Goal: Task Accomplishment & Management: Manage account settings

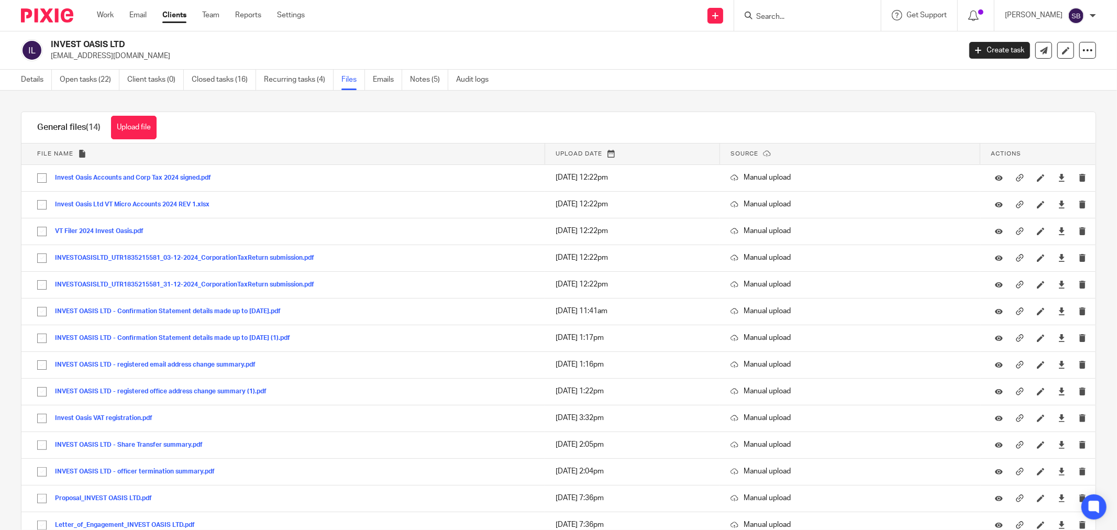
click at [821, 18] on input "Search" at bounding box center [802, 17] width 94 height 9
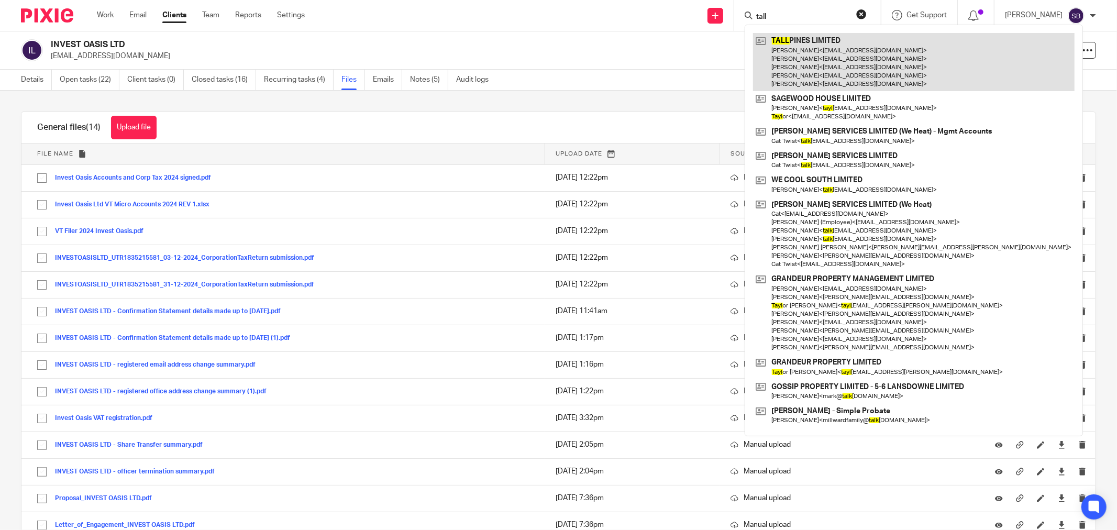
type input "tall"
click at [836, 49] on link at bounding box center [914, 62] width 322 height 58
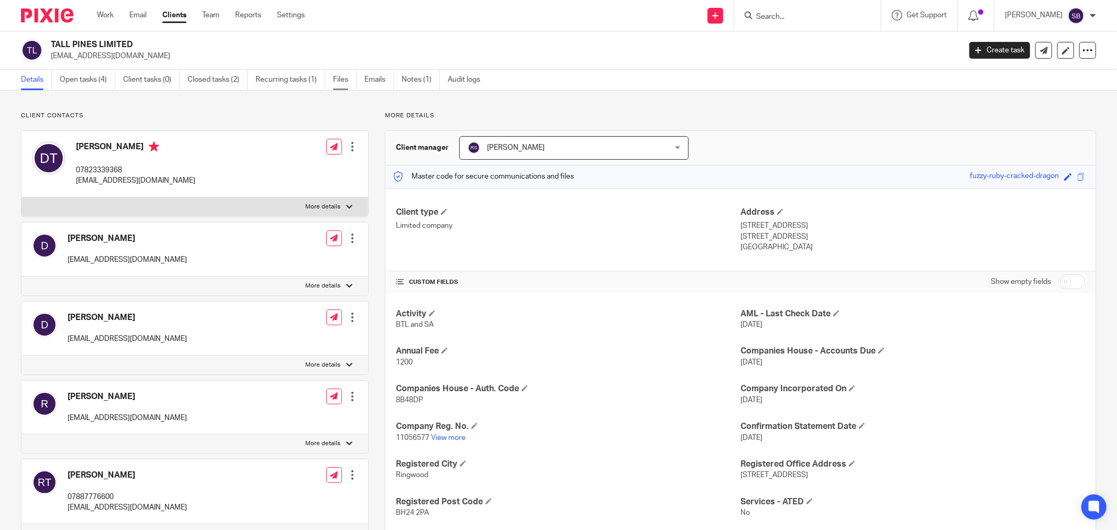
click at [345, 80] on link "Files" at bounding box center [345, 80] width 24 height 20
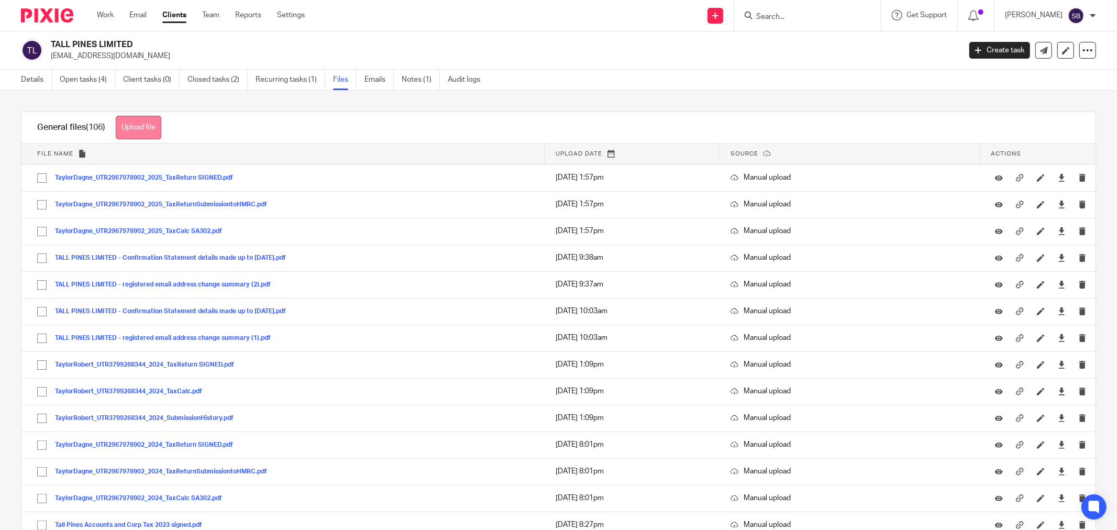
click at [150, 130] on button "Upload file" at bounding box center [139, 128] width 46 height 24
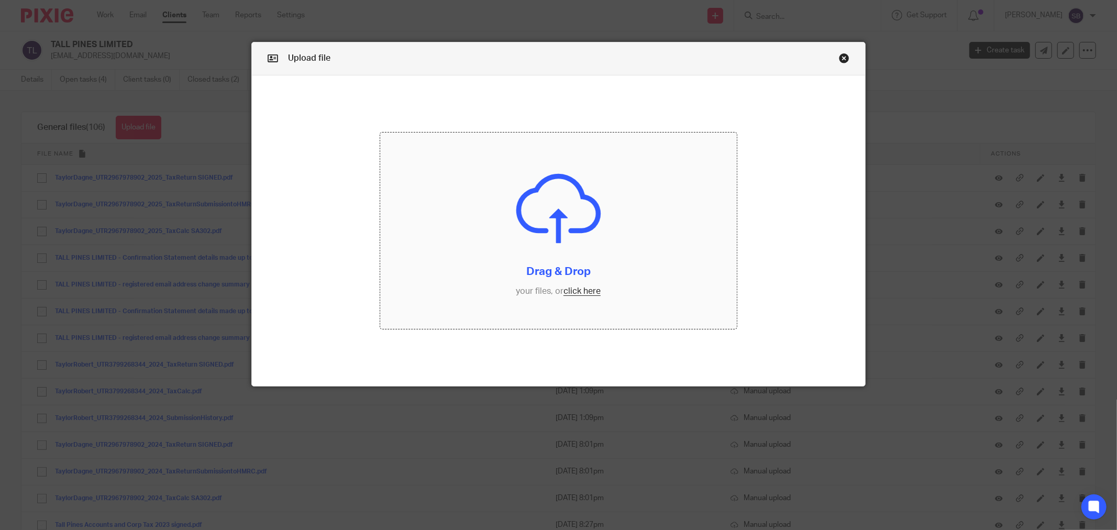
click at [580, 291] on input "file" at bounding box center [558, 231] width 357 height 196
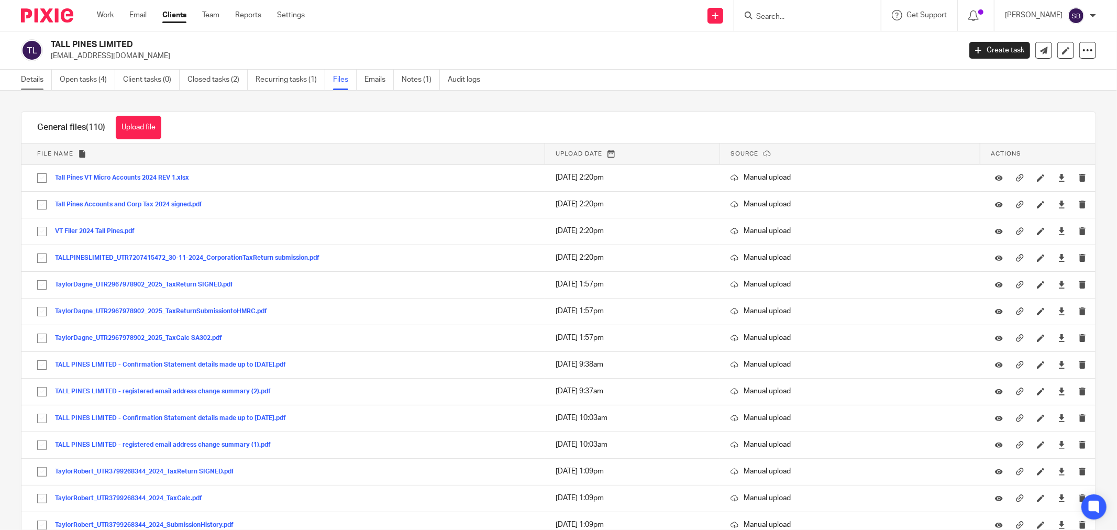
click at [29, 76] on link "Details" at bounding box center [36, 80] width 31 height 20
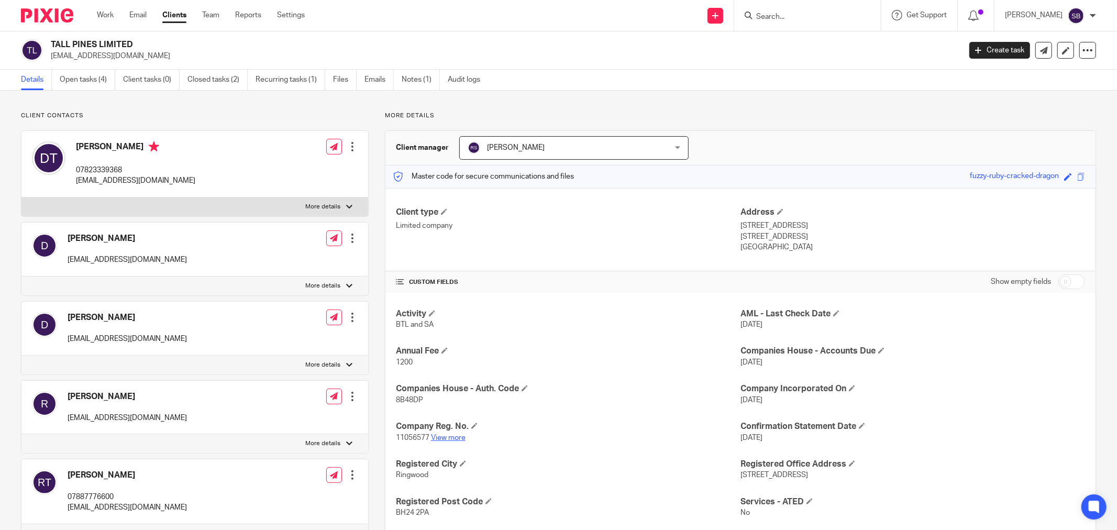
click at [453, 439] on link "View more" at bounding box center [448, 437] width 35 height 7
click at [792, 18] on input "Search" at bounding box center [802, 17] width 94 height 9
type input "pfg"
click at [803, 64] on link at bounding box center [841, 61] width 177 height 24
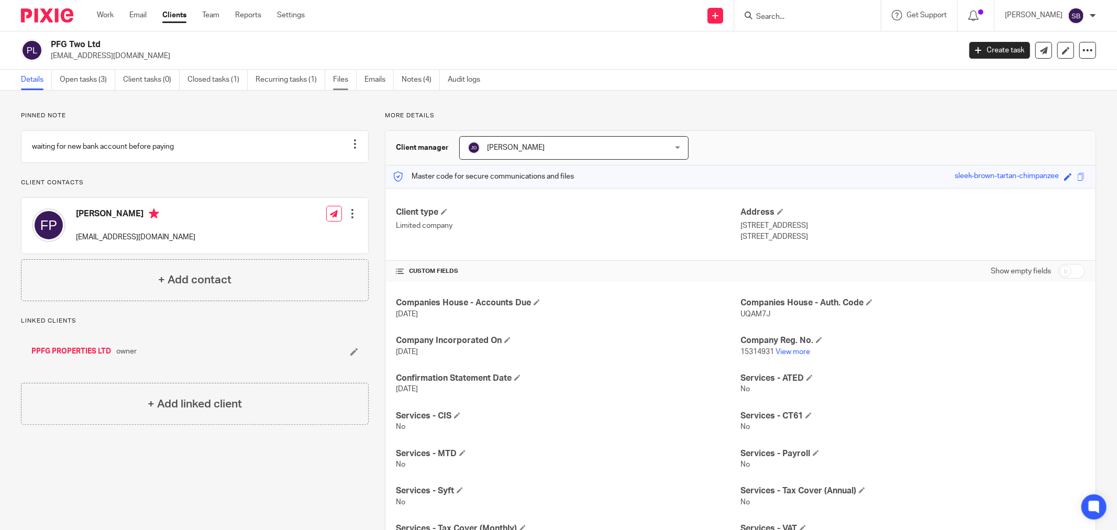
click at [336, 79] on link "Files" at bounding box center [345, 80] width 24 height 20
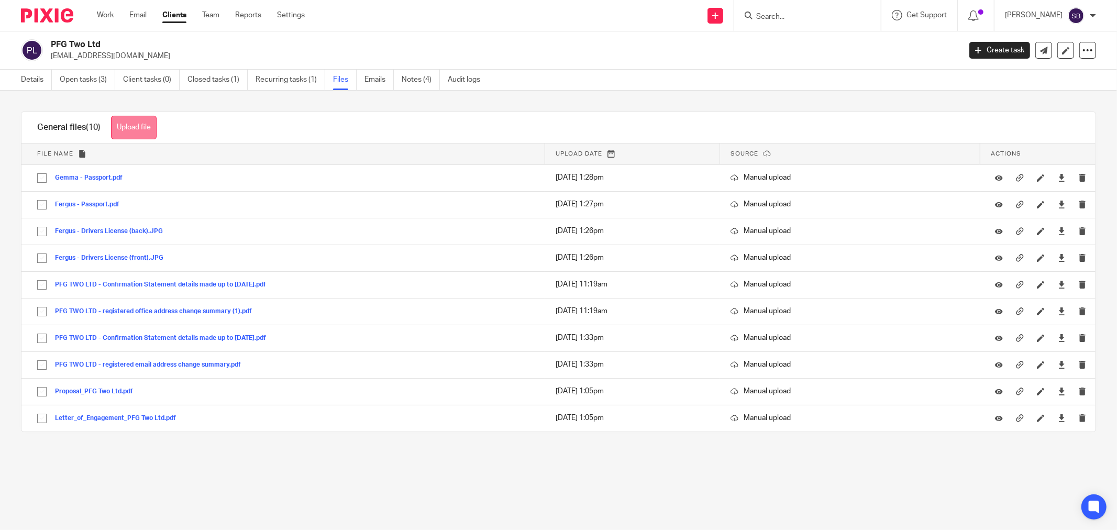
click at [137, 124] on button "Upload file" at bounding box center [134, 128] width 46 height 24
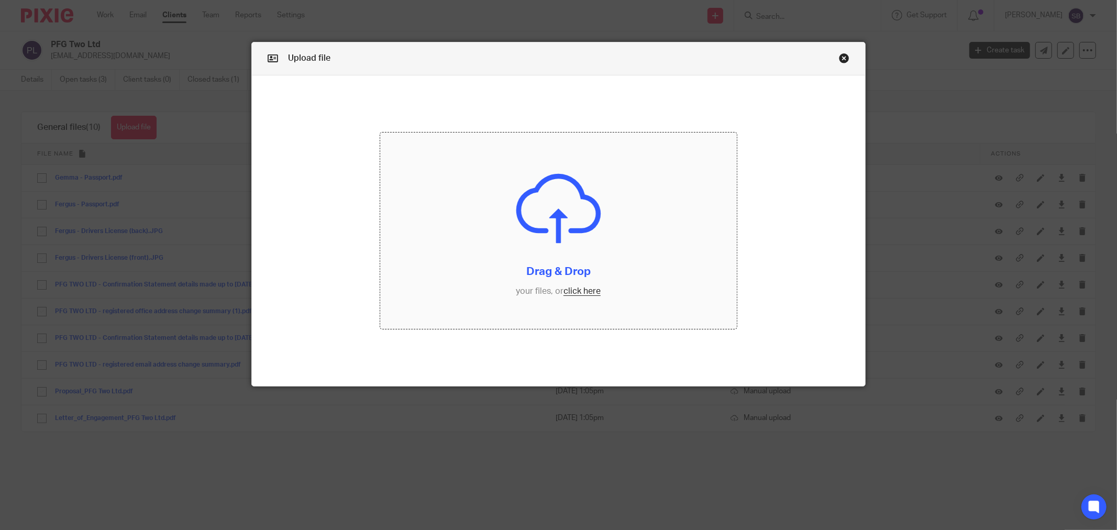
click at [576, 296] on input "file" at bounding box center [558, 231] width 357 height 196
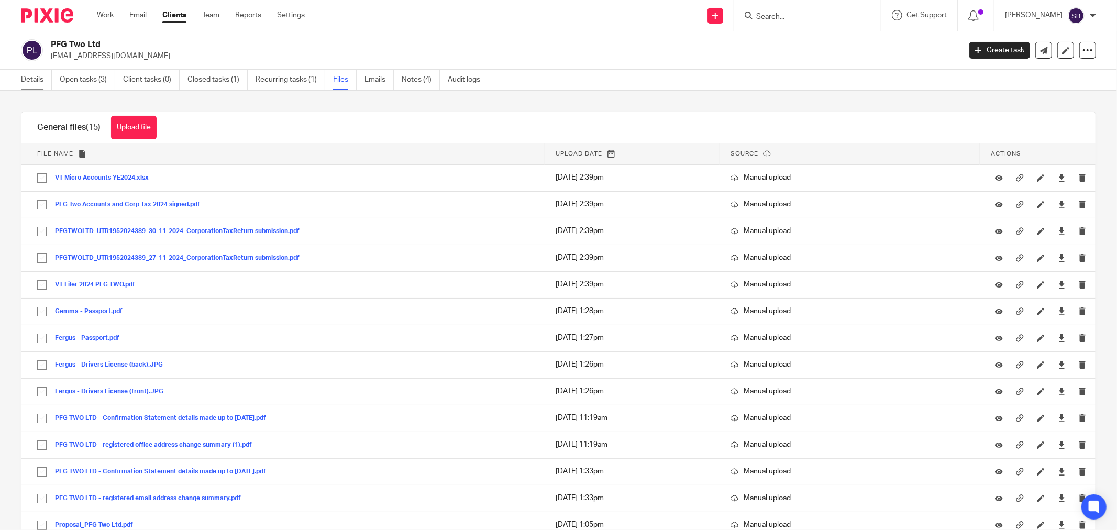
click at [23, 79] on link "Details" at bounding box center [36, 80] width 31 height 20
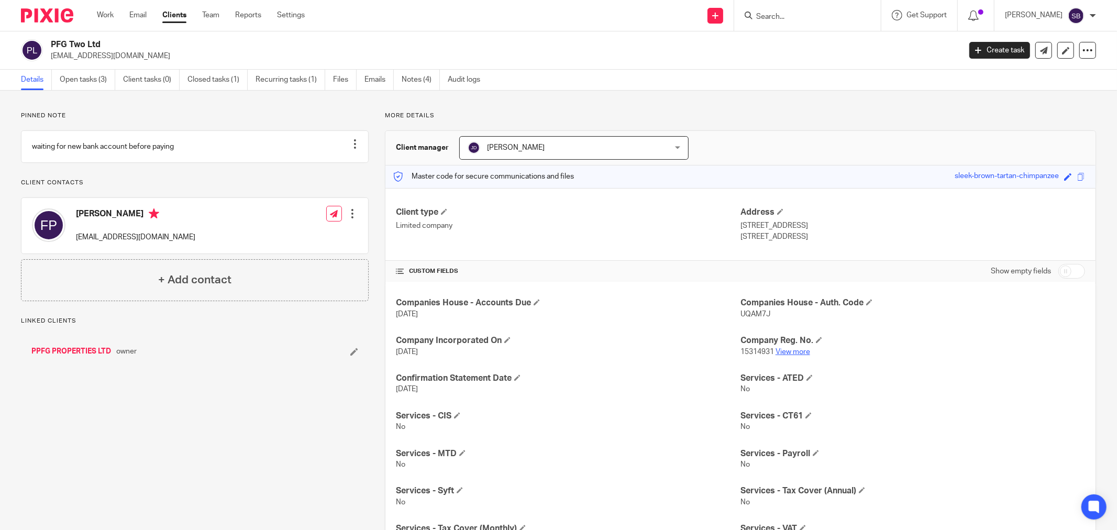
click at [789, 352] on link "View more" at bounding box center [793, 351] width 35 height 7
click at [345, 81] on link "Files" at bounding box center [345, 80] width 24 height 20
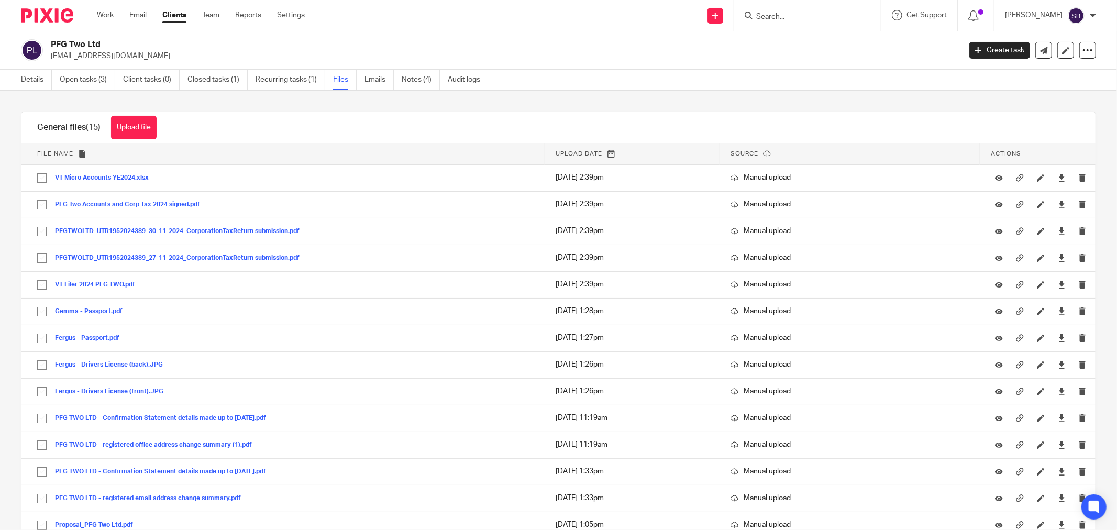
click at [799, 11] on form at bounding box center [811, 15] width 112 height 13
click at [798, 14] on input "Search" at bounding box center [802, 17] width 94 height 9
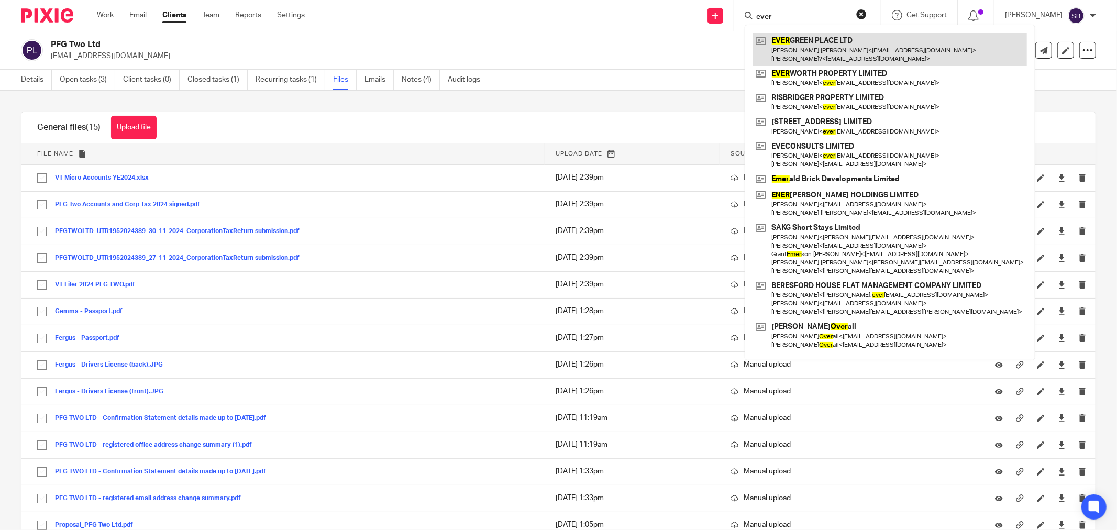
type input "ever"
click at [830, 56] on link at bounding box center [890, 49] width 274 height 32
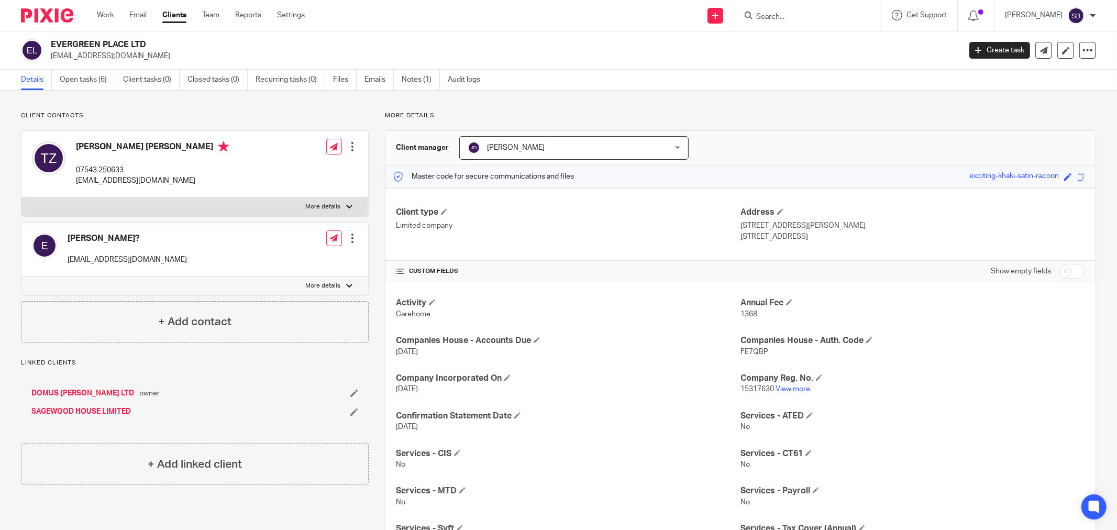
click at [785, 19] on input "Search" at bounding box center [802, 17] width 94 height 9
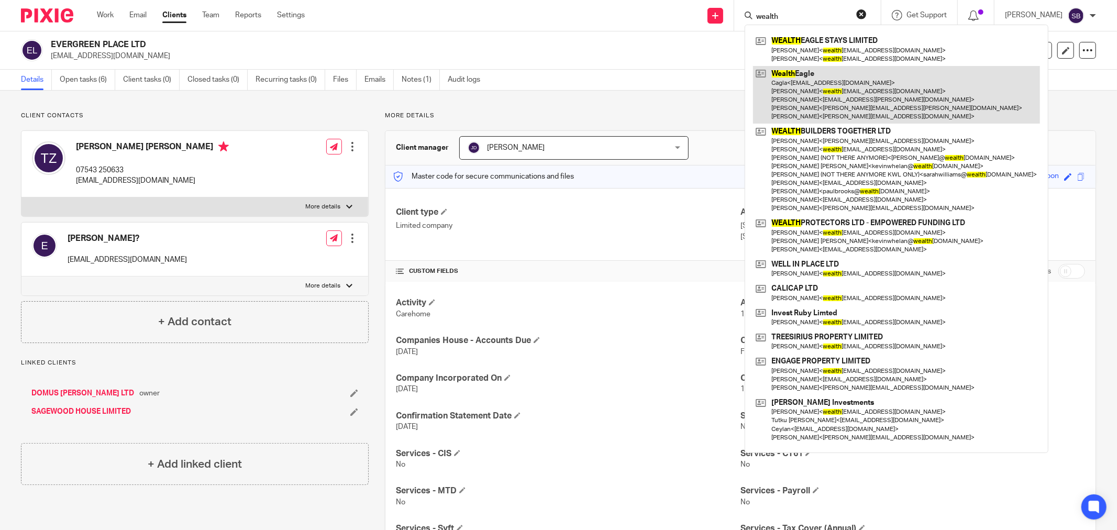
type input "wealth"
click at [880, 86] on link at bounding box center [896, 95] width 287 height 58
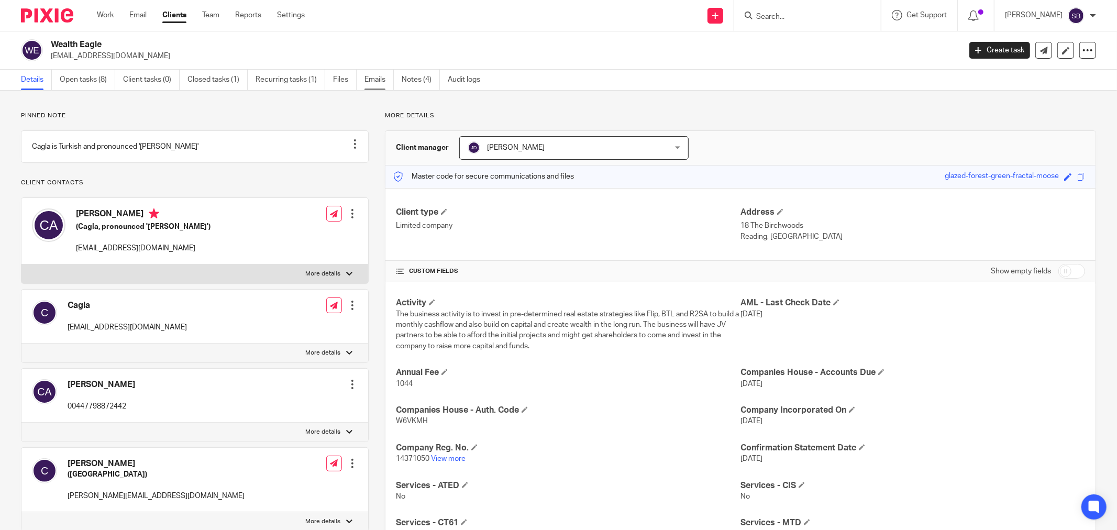
click at [374, 81] on link "Emails" at bounding box center [379, 80] width 29 height 20
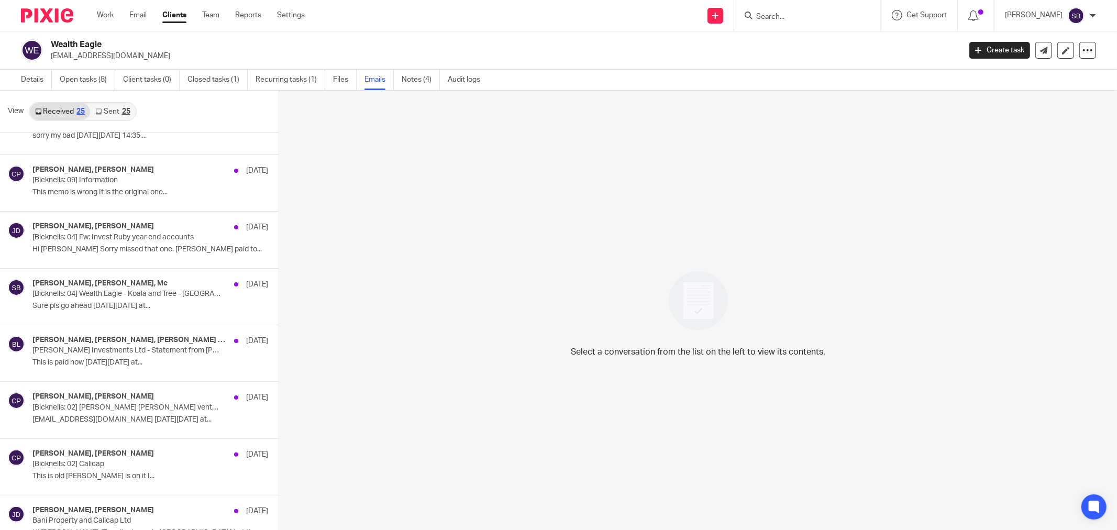
scroll to position [465, 0]
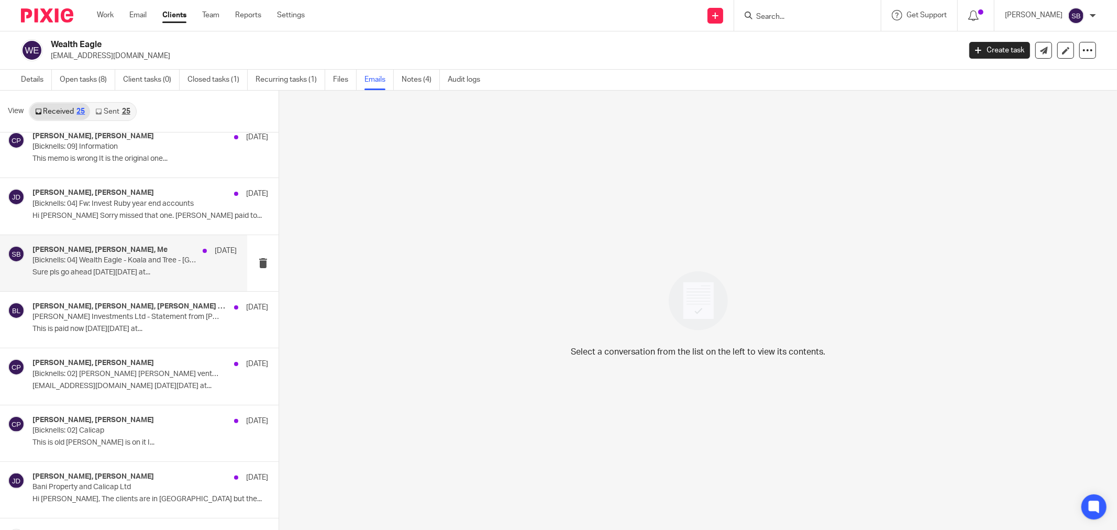
click at [105, 273] on p "Sure pls go ahead On Mon, 30 Jun 2025 at..." at bounding box center [134, 272] width 204 height 9
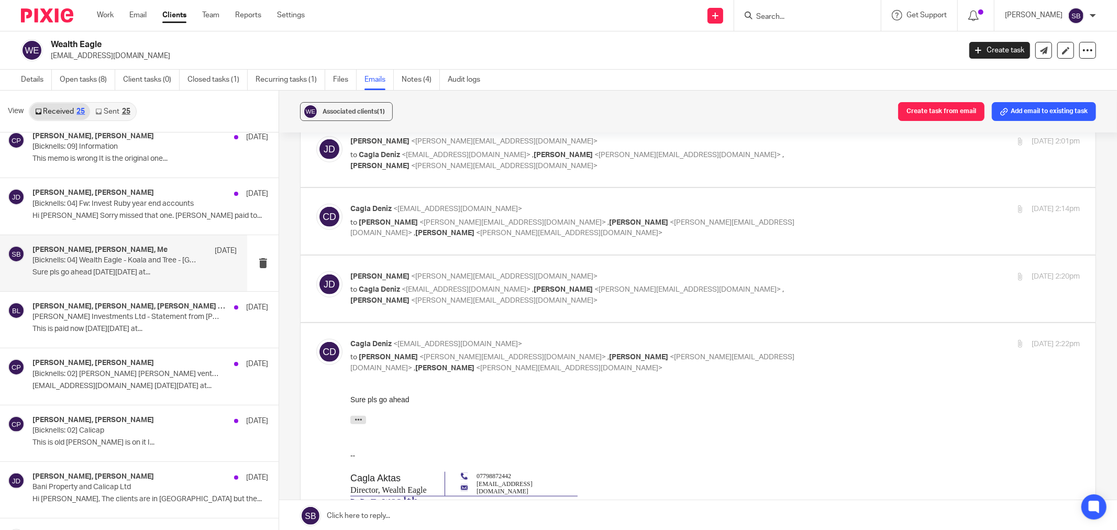
scroll to position [677, 0]
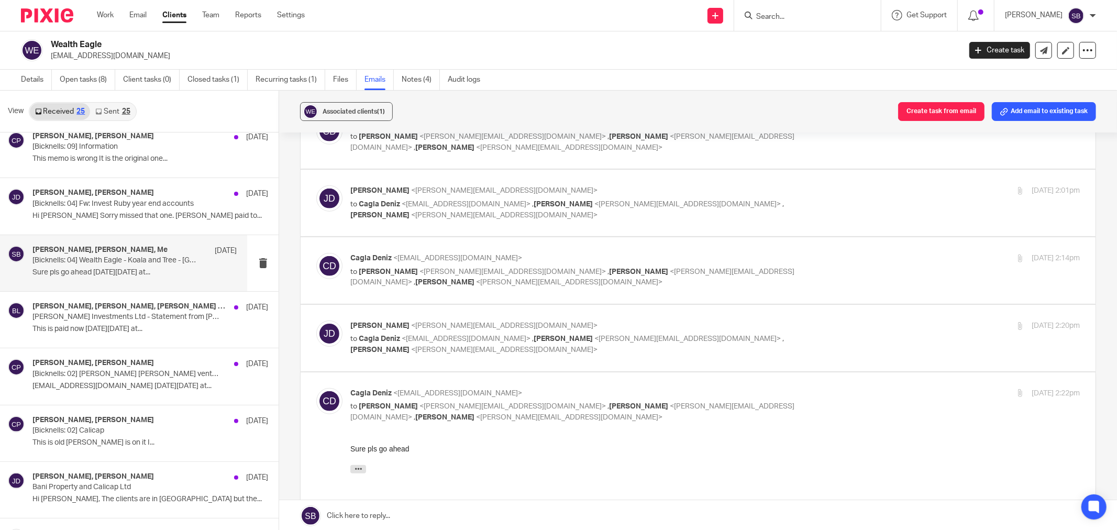
click at [600, 313] on label at bounding box center [698, 338] width 795 height 67
click at [316, 320] on input "checkbox" at bounding box center [316, 320] width 1 height 1
checkbox input "true"
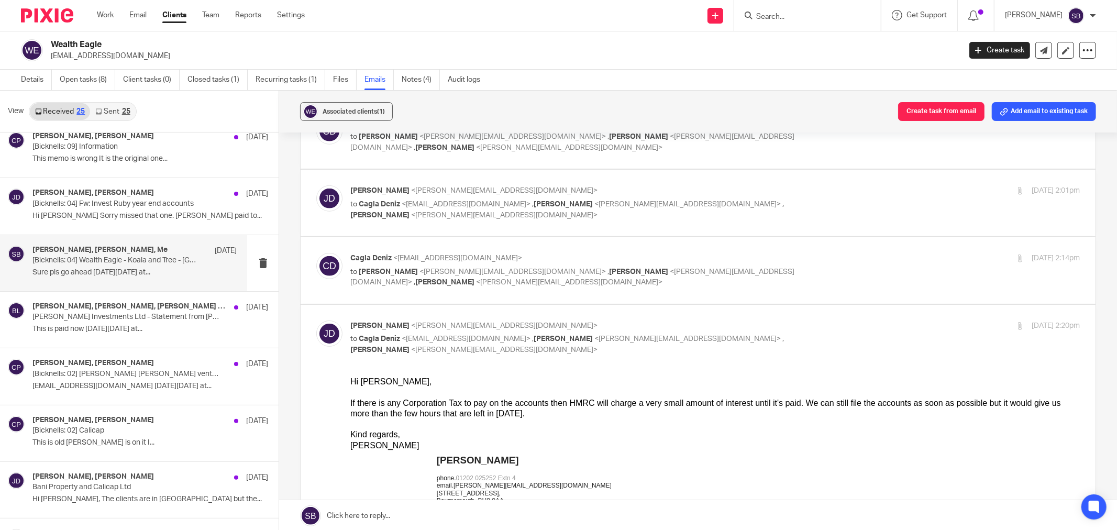
scroll to position [0, 0]
click at [624, 254] on p "Cagla Deniz <wealtheaglelimited@gmail.com>" at bounding box center [593, 258] width 487 height 11
checkbox input "true"
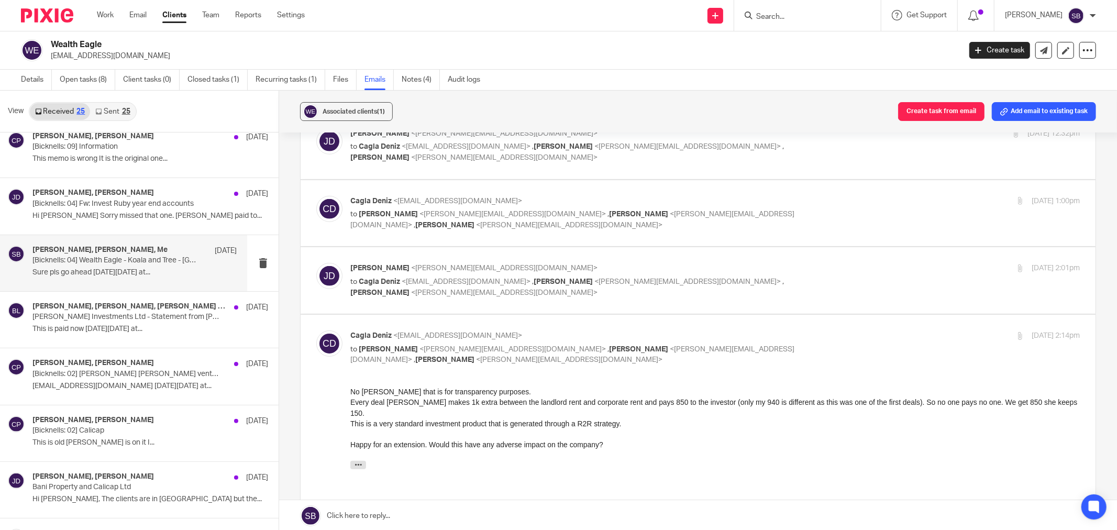
scroll to position [561, 0]
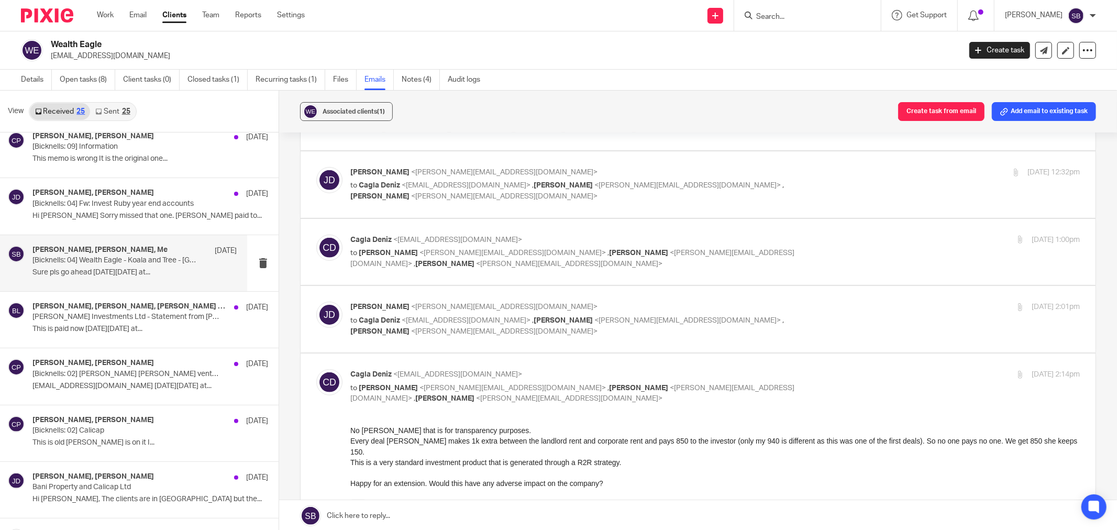
click at [594, 299] on label at bounding box center [698, 319] width 795 height 67
click at [316, 301] on input "checkbox" at bounding box center [316, 301] width 1 height 1
checkbox input "true"
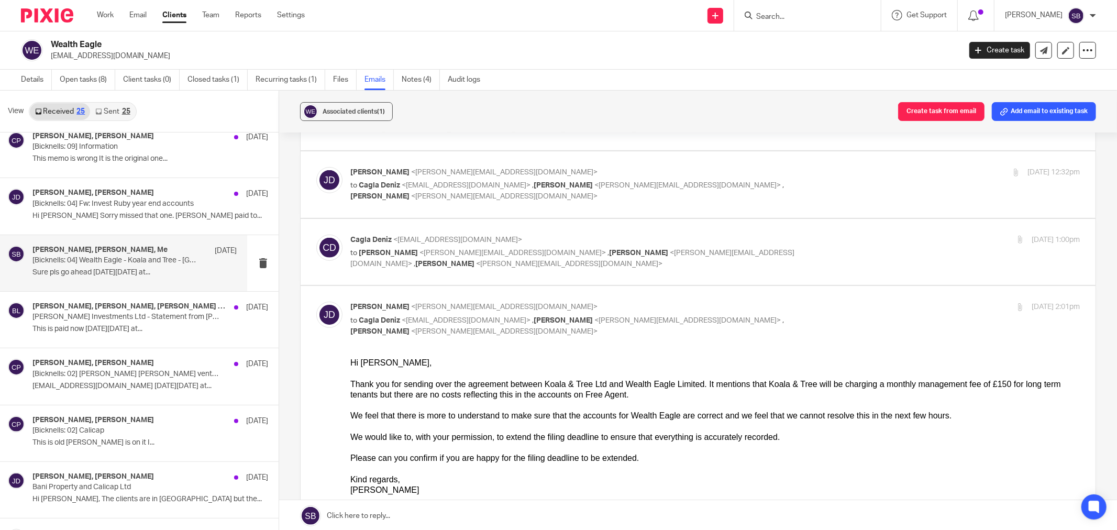
scroll to position [0, 0]
click at [425, 83] on link "Notes (4)" at bounding box center [421, 80] width 38 height 20
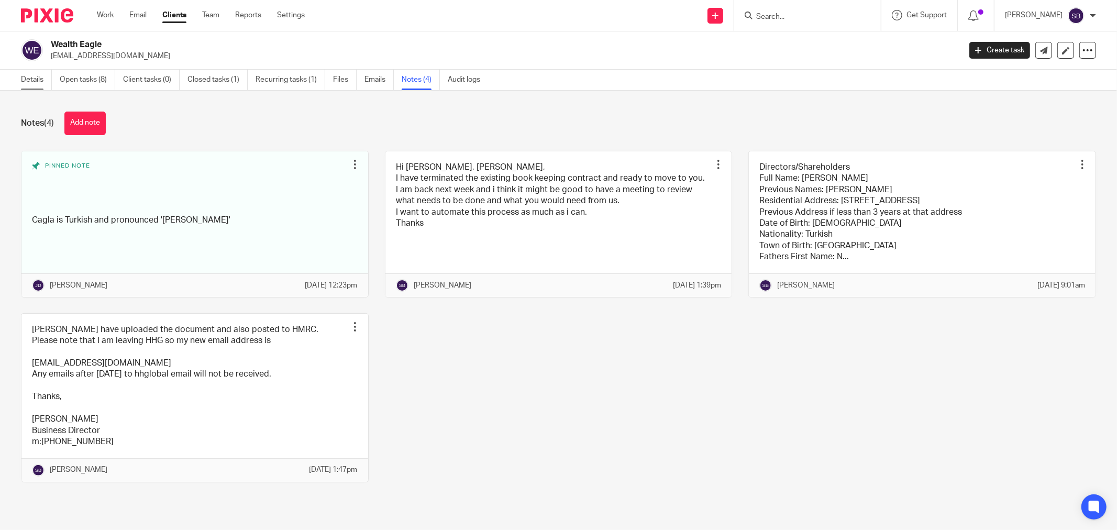
click at [29, 87] on link "Details" at bounding box center [36, 80] width 31 height 20
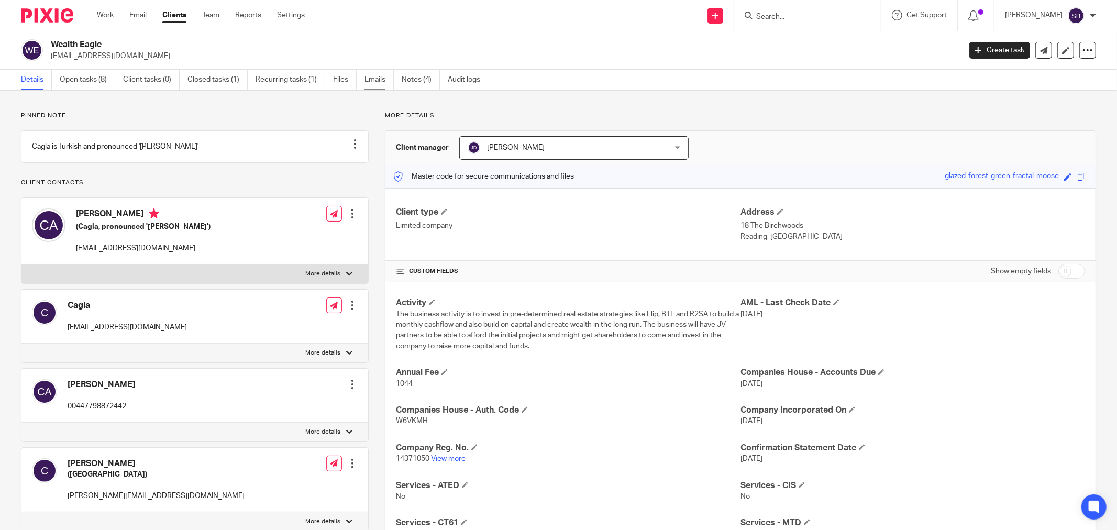
click at [380, 81] on link "Emails" at bounding box center [379, 80] width 29 height 20
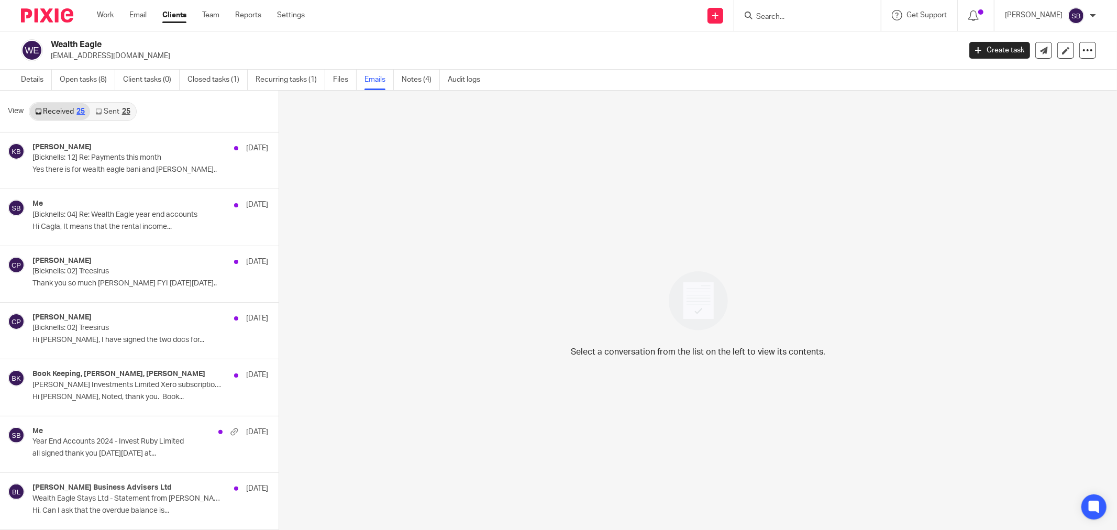
click at [106, 111] on link "Sent 25" at bounding box center [112, 111] width 45 height 17
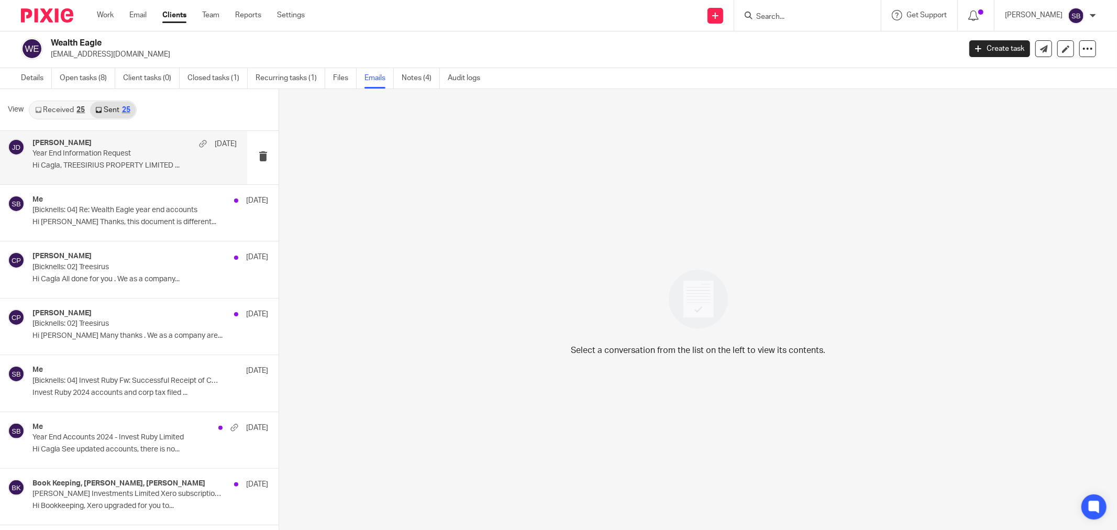
scroll to position [174, 0]
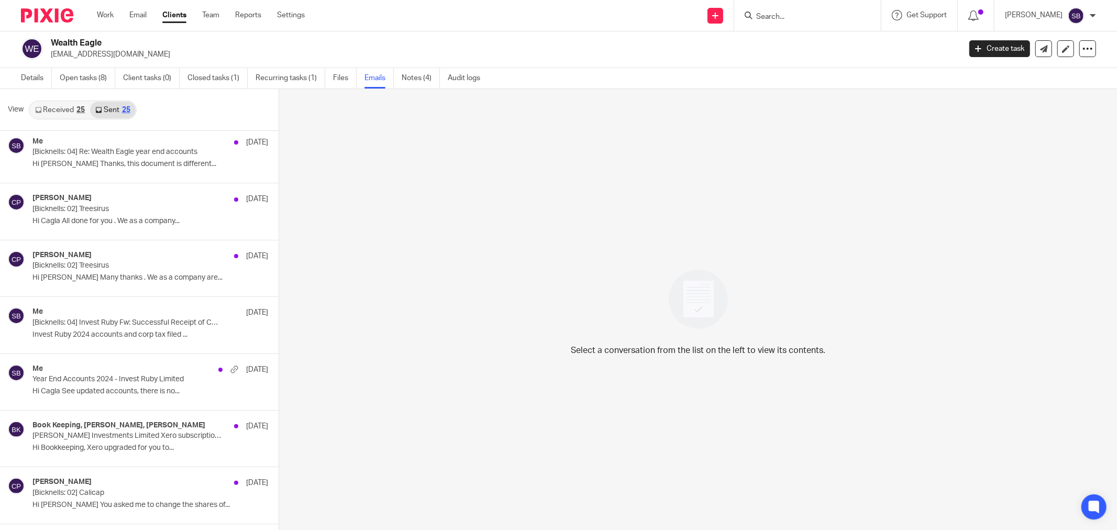
click at [59, 108] on link "Received 25" at bounding box center [60, 110] width 60 height 17
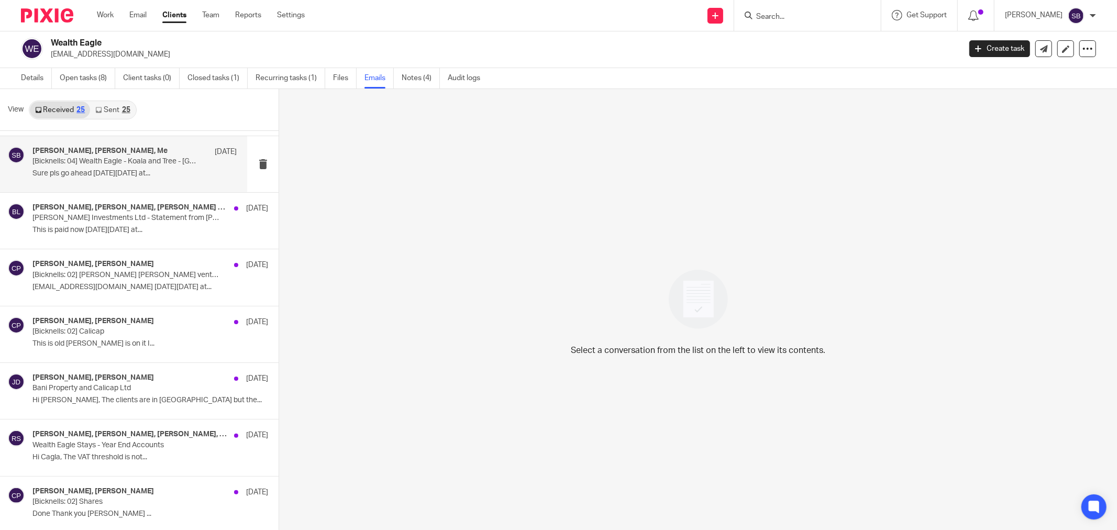
scroll to position [582, 0]
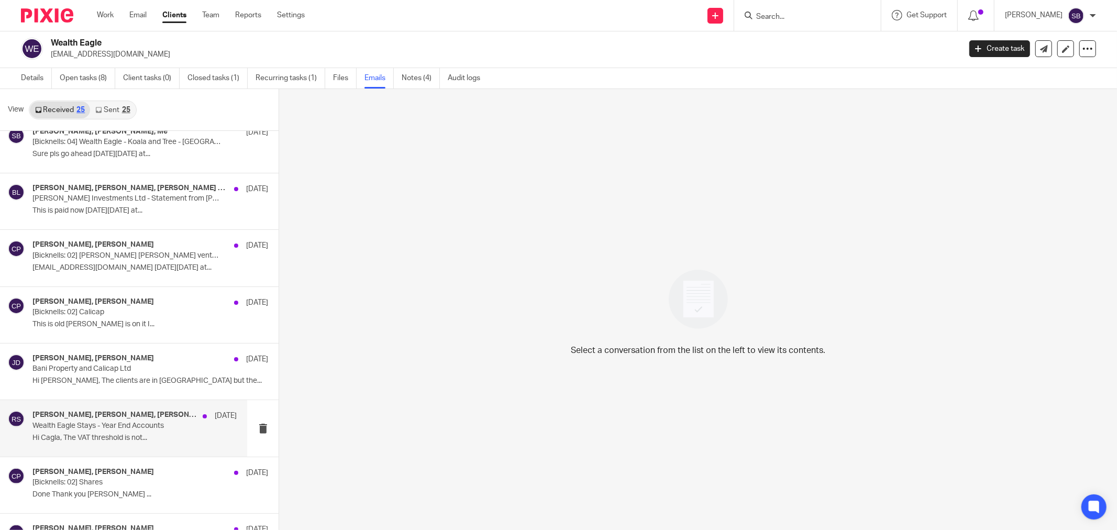
click at [114, 432] on div "[PERSON_NAME], [PERSON_NAME], [PERSON_NAME], [PERSON_NAME], [PERSON_NAME] [DATE…" at bounding box center [134, 428] width 204 height 35
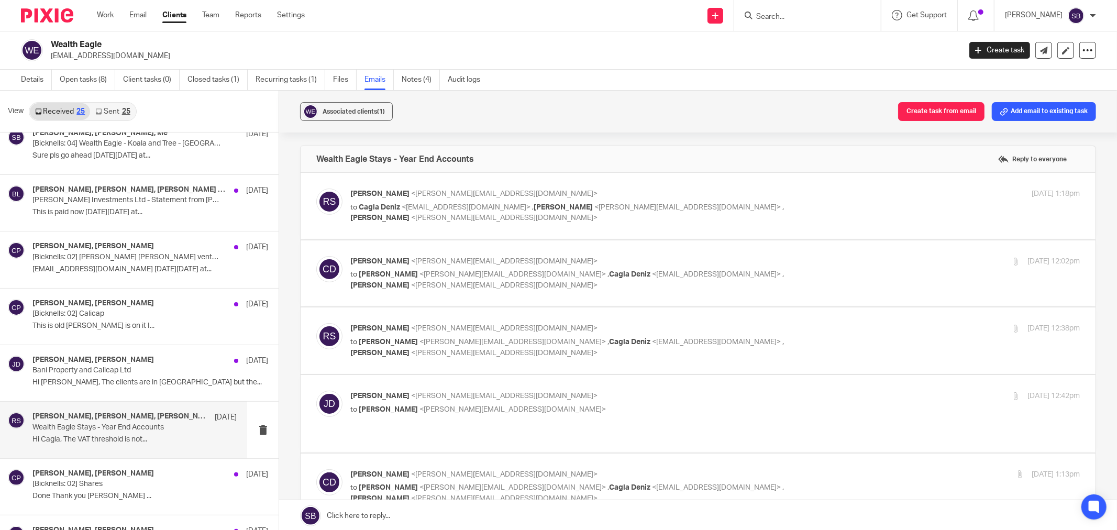
scroll to position [2, 0]
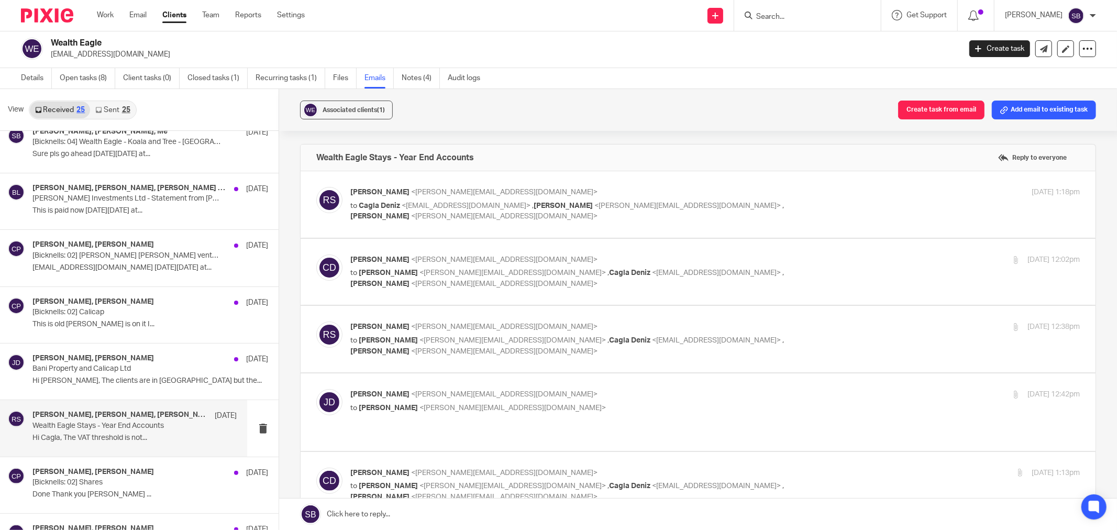
click at [587, 420] on label at bounding box center [698, 411] width 795 height 77
click at [316, 389] on input "checkbox" at bounding box center [316, 389] width 1 height 1
checkbox input "true"
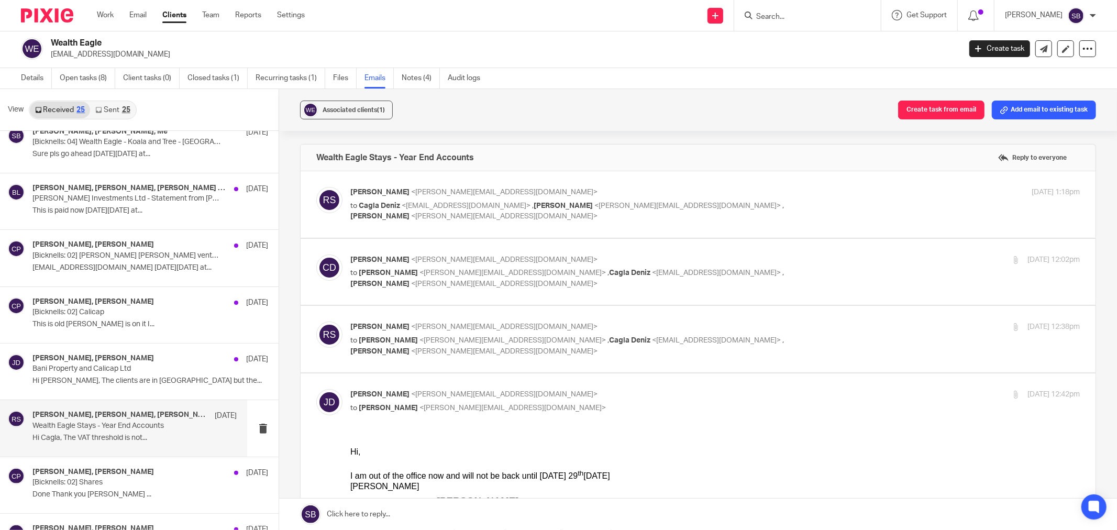
scroll to position [0, 0]
click at [580, 322] on p "[PERSON_NAME] <[PERSON_NAME][EMAIL_ADDRESS][DOMAIN_NAME]>" at bounding box center [593, 327] width 487 height 11
checkbox input "true"
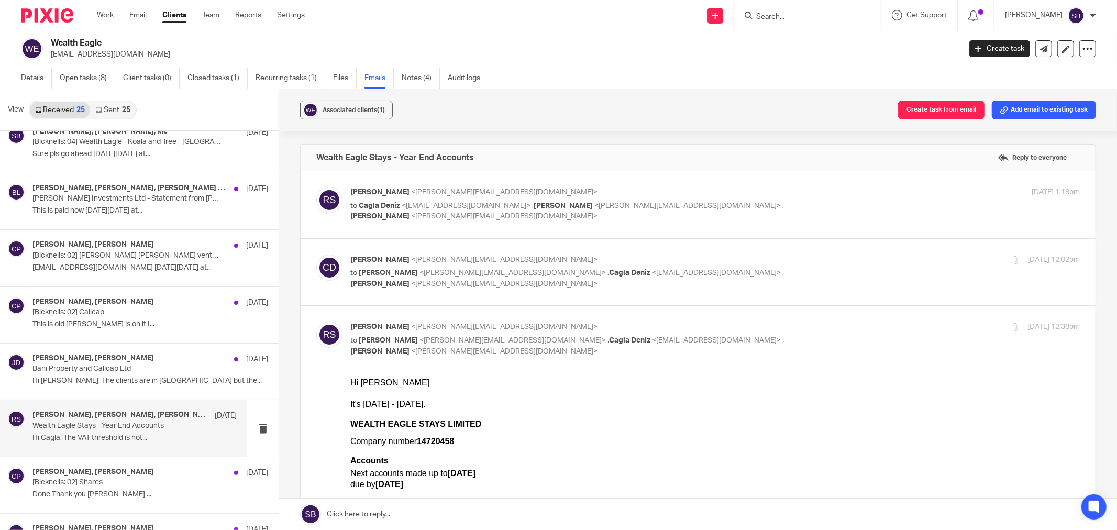
click at [605, 243] on label at bounding box center [698, 272] width 795 height 67
click at [316, 254] on input "checkbox" at bounding box center [316, 254] width 1 height 1
checkbox input "true"
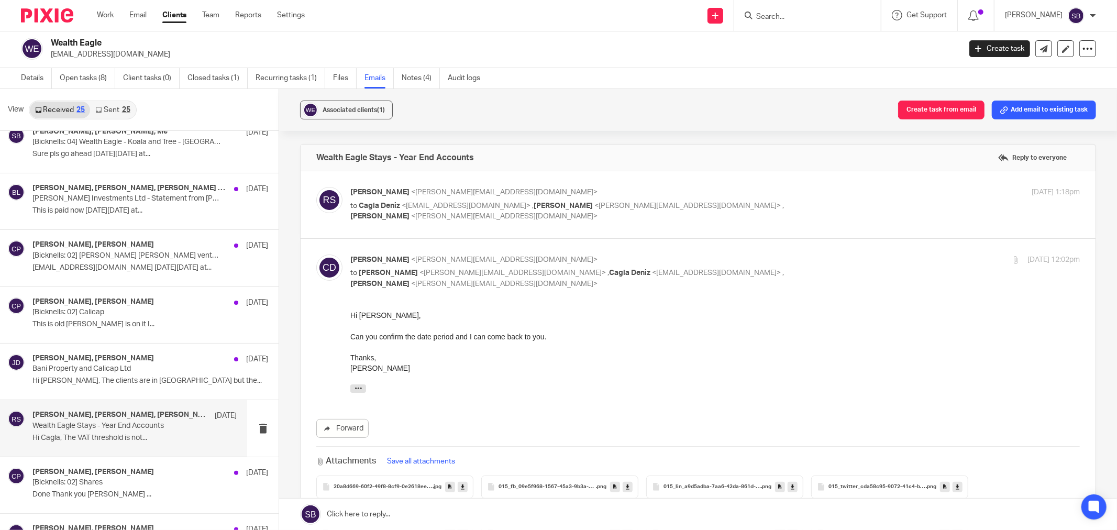
click at [577, 185] on label at bounding box center [698, 204] width 795 height 67
click at [316, 186] on input "checkbox" at bounding box center [316, 186] width 1 height 1
checkbox input "true"
